Goal: Transaction & Acquisition: Purchase product/service

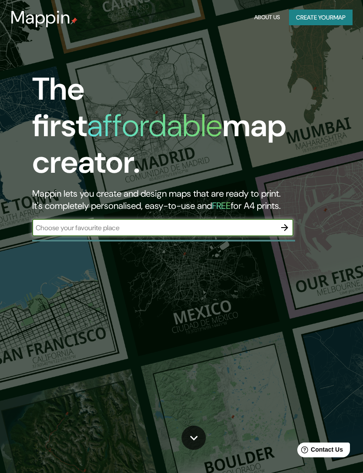
click at [61, 223] on input "text" at bounding box center [154, 228] width 244 height 10
type input "[GEOGRAPHIC_DATA], [US_STATE]"
click at [283, 219] on button "button" at bounding box center [284, 227] width 17 height 17
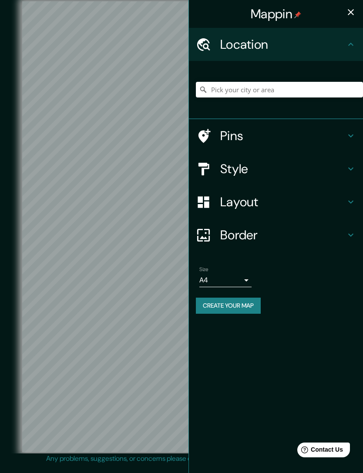
click at [249, 278] on body "Mappin Location Pins Style Layout Border Choose a border. Hint : you can make l…" at bounding box center [181, 236] width 363 height 473
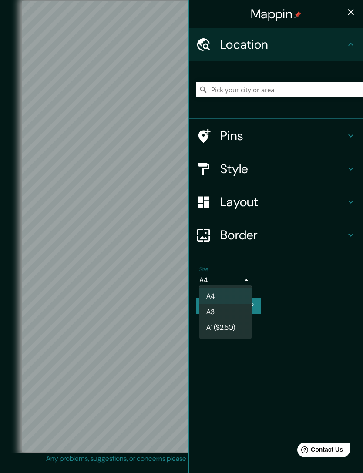
click at [286, 270] on div at bounding box center [181, 236] width 363 height 473
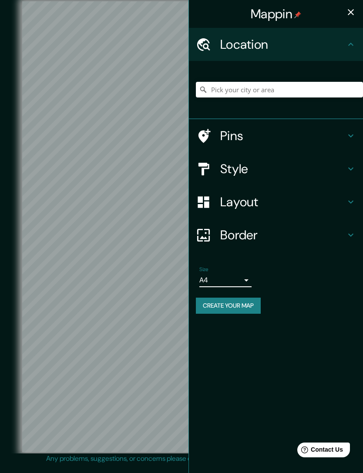
click at [349, 8] on icon "button" at bounding box center [351, 12] width 10 height 10
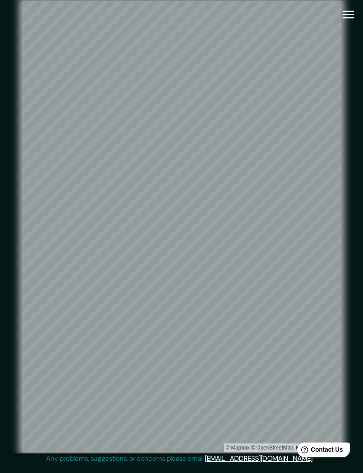
click at [347, 17] on icon "button" at bounding box center [348, 14] width 15 height 15
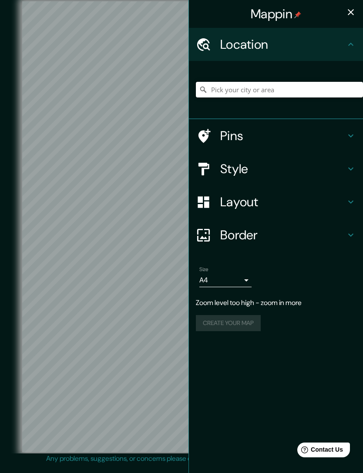
click at [298, 90] on input "Pick your city or area" at bounding box center [279, 90] width 167 height 16
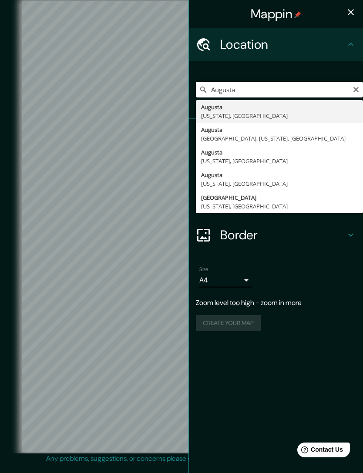
type input "[GEOGRAPHIC_DATA], [US_STATE], [GEOGRAPHIC_DATA]"
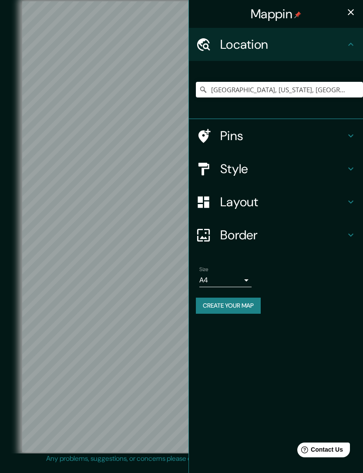
click at [353, 165] on icon at bounding box center [351, 169] width 10 height 10
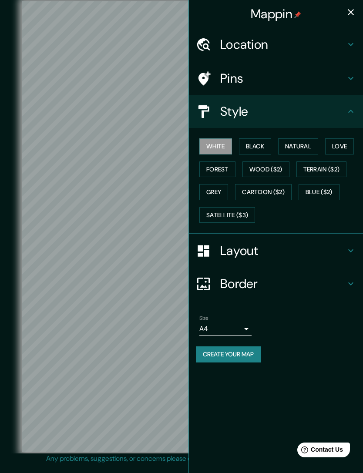
click at [220, 168] on button "Forest" at bounding box center [217, 170] width 36 height 16
click at [341, 249] on h4 "Layout" at bounding box center [282, 251] width 125 height 16
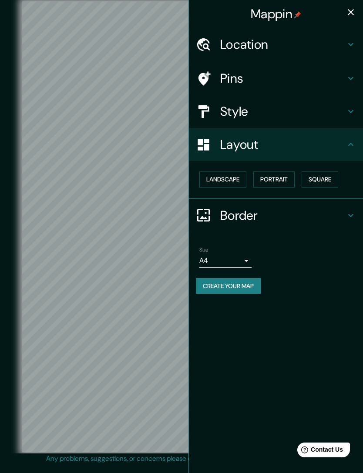
click at [349, 214] on icon at bounding box center [350, 215] width 5 height 3
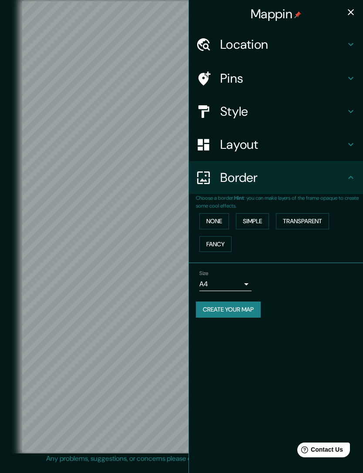
click at [219, 246] on button "Fancy" at bounding box center [215, 244] width 32 height 16
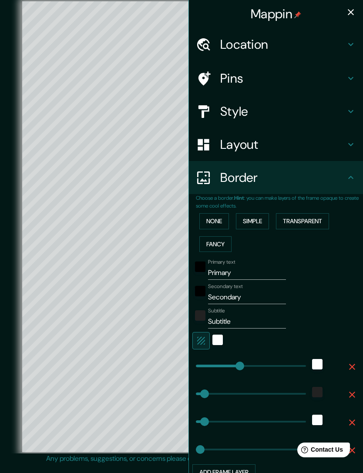
click at [226, 240] on button "Fancy" at bounding box center [215, 244] width 32 height 16
type input "293"
type input "59"
type input "29"
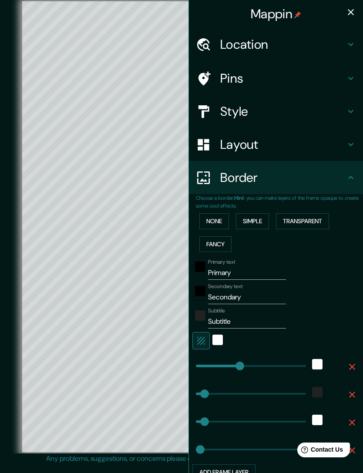
click at [222, 241] on button "Fancy" at bounding box center [215, 244] width 32 height 16
type input "293"
type input "59"
type input "29"
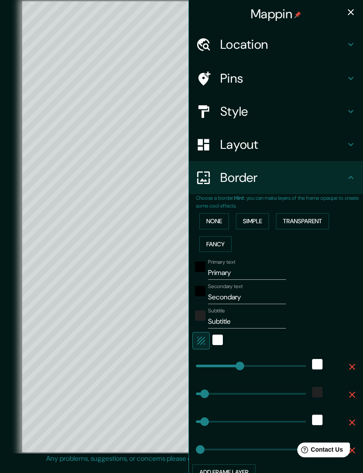
click at [220, 216] on button "None" at bounding box center [214, 221] width 30 height 16
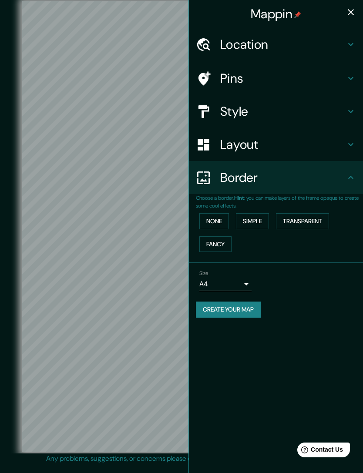
click at [257, 216] on button "Simple" at bounding box center [252, 221] width 33 height 16
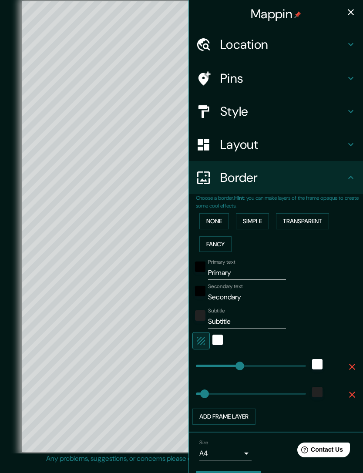
click at [219, 223] on button "None" at bounding box center [214, 221] width 30 height 16
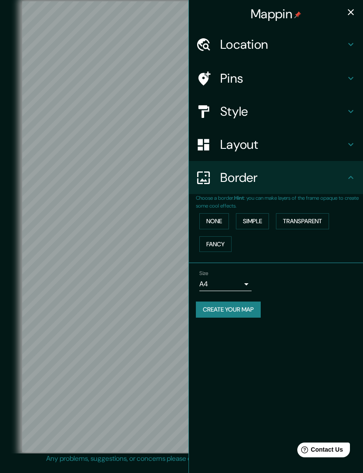
click at [337, 118] on div "Style" at bounding box center [276, 111] width 174 height 33
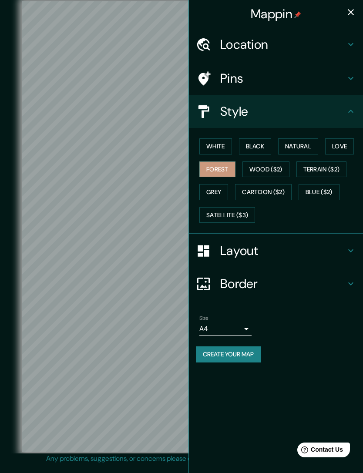
click at [276, 172] on button "Wood ($2)" at bounding box center [266, 170] width 47 height 16
click at [156, 216] on div at bounding box center [156, 212] width 7 height 7
click at [333, 71] on h4 "Pins" at bounding box center [282, 79] width 125 height 16
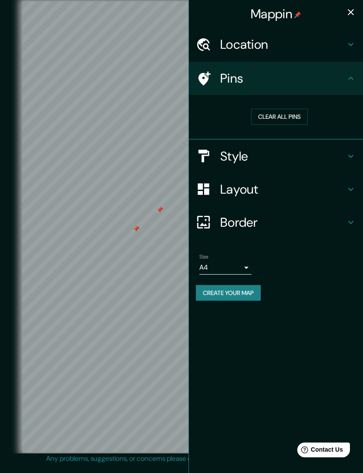
click at [289, 123] on button "Clear all pins" at bounding box center [279, 117] width 57 height 16
click at [345, 50] on h4 "Location" at bounding box center [282, 45] width 125 height 16
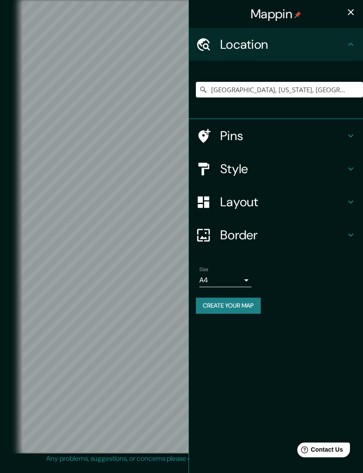
click at [347, 19] on button "button" at bounding box center [350, 11] width 17 height 17
